Goal: Find specific fact: Find specific fact

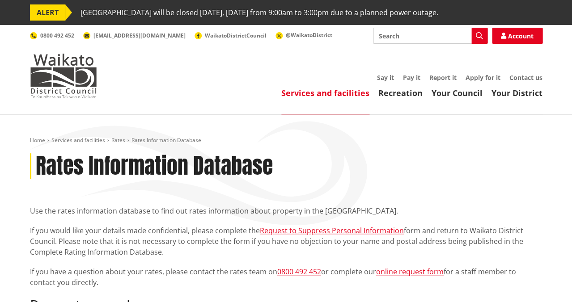
scroll to position [306, 0]
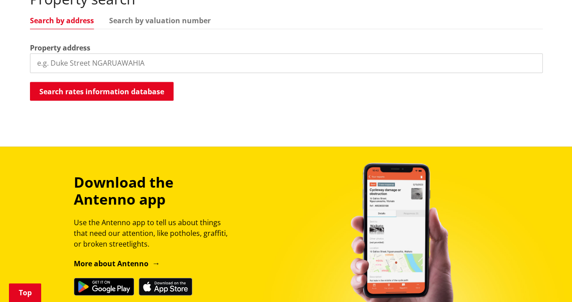
click at [130, 68] on input "search" at bounding box center [286, 63] width 513 height 20
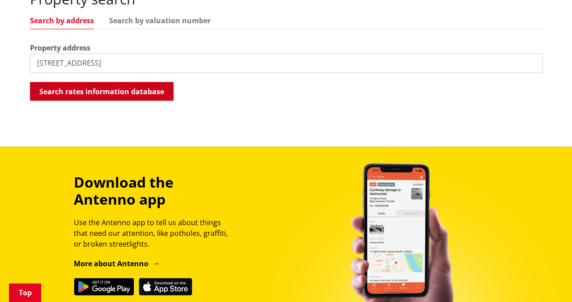
click at [124, 90] on button "Search rates information database" at bounding box center [102, 91] width 144 height 19
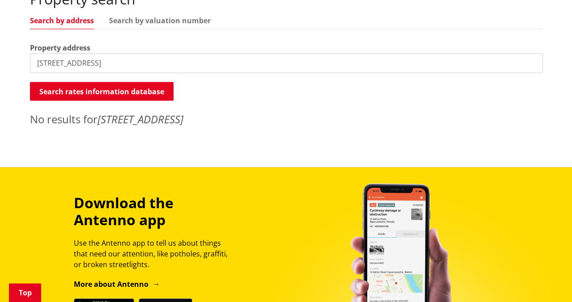
click at [100, 61] on input "56 cherry lane" at bounding box center [286, 63] width 513 height 20
click at [107, 86] on button "Search rates information database" at bounding box center [102, 91] width 144 height 19
click at [46, 60] on input "56 cherry lane" at bounding box center [286, 63] width 513 height 20
type input "57 cherry lane"
click at [98, 83] on button "Search rates information database" at bounding box center [102, 91] width 144 height 19
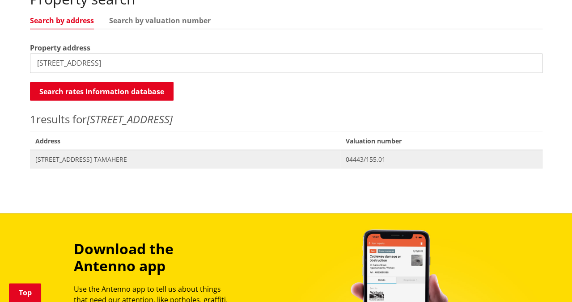
click at [97, 155] on span "57 Cherry Lane TAMAHERE" at bounding box center [185, 159] width 300 height 9
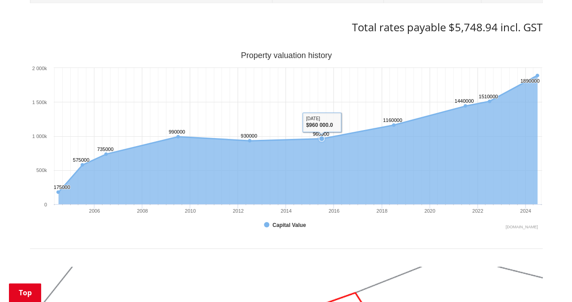
scroll to position [693, 0]
